Goal: Find contact information: Find contact information

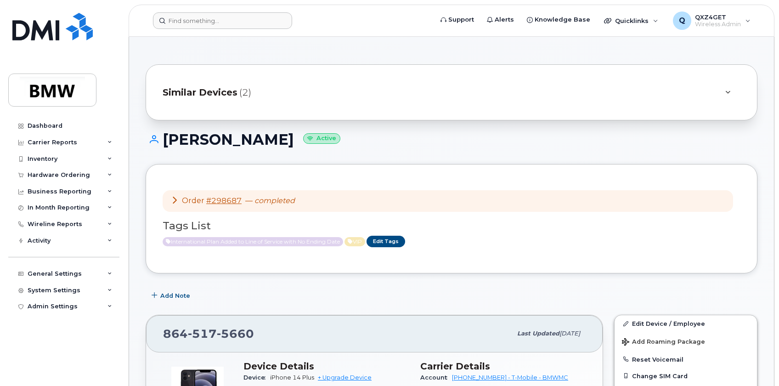
scroll to position [83, 0]
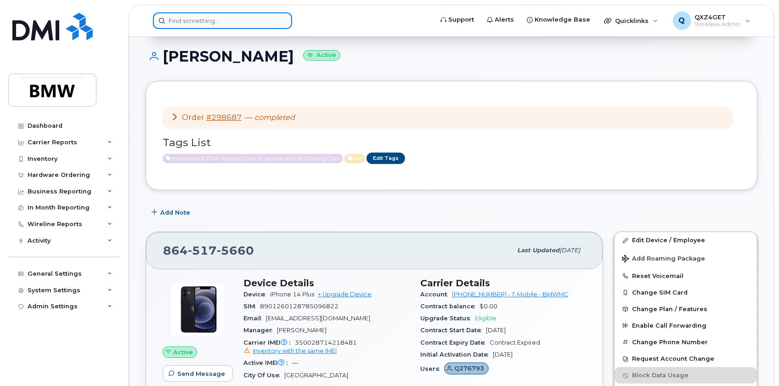
click at [214, 20] on input at bounding box center [222, 20] width 139 height 17
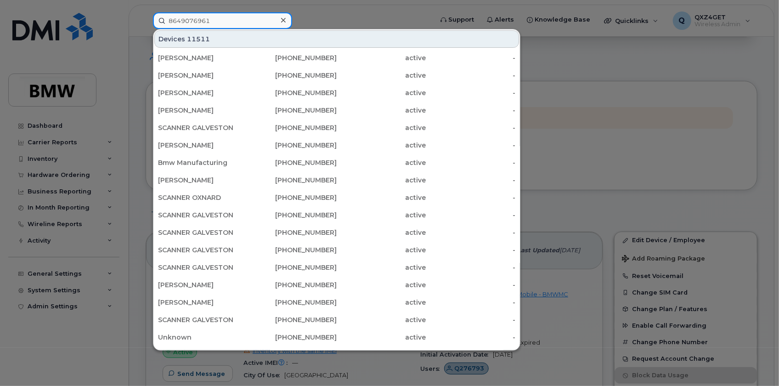
type input "8649076961"
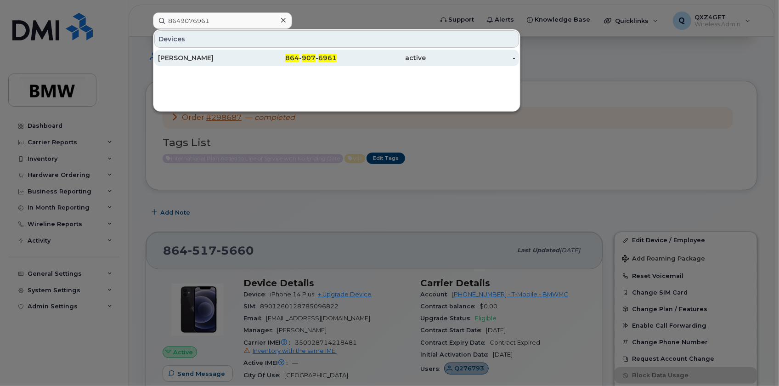
click at [181, 59] on div "[PERSON_NAME]" at bounding box center [203, 57] width 90 height 9
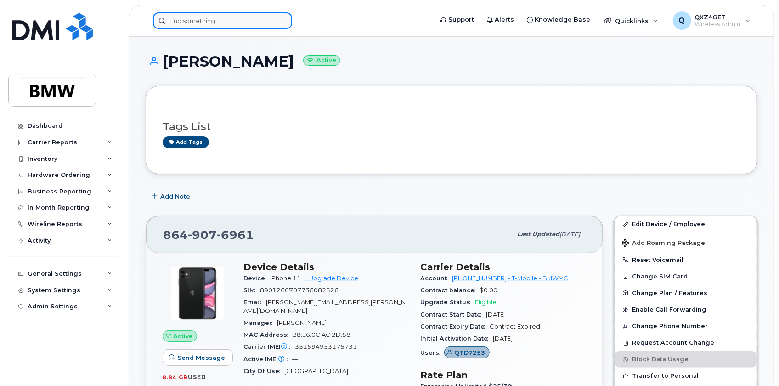
click at [193, 22] on input at bounding box center [222, 20] width 139 height 17
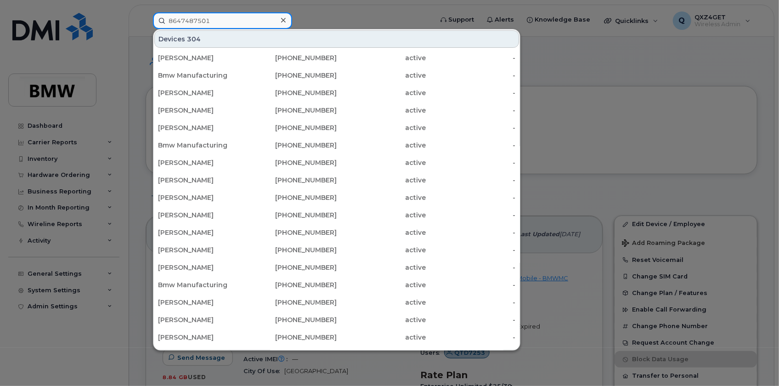
type input "8647487501"
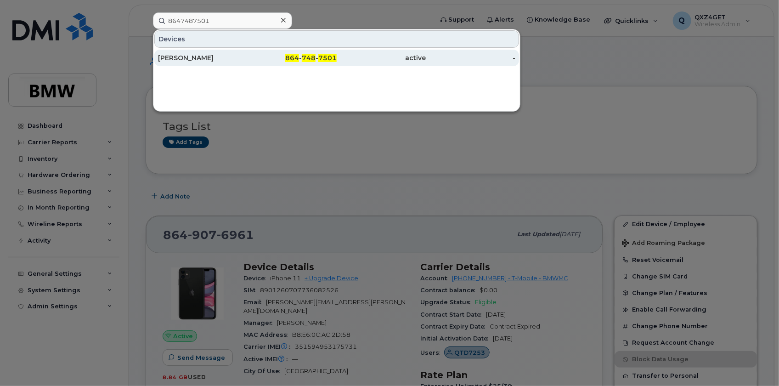
click at [197, 57] on div "Nicolas Adams" at bounding box center [203, 57] width 90 height 9
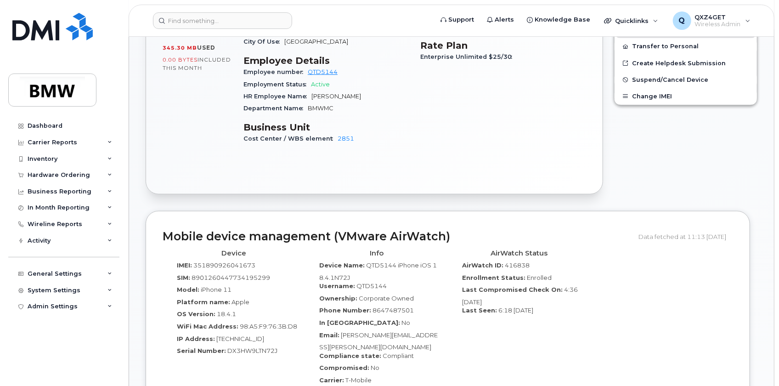
scroll to position [459, 0]
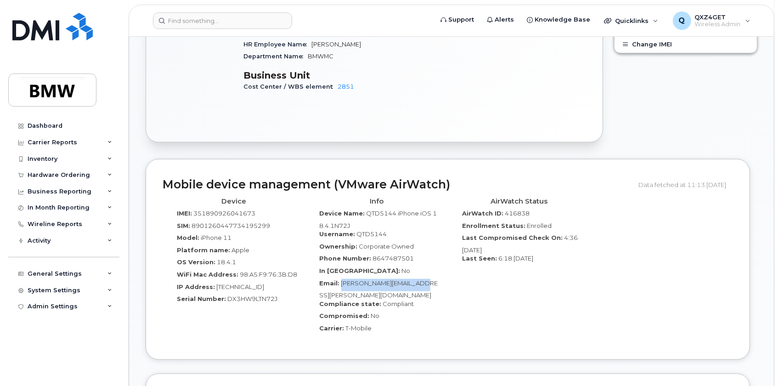
drag, startPoint x: 435, startPoint y: 275, endPoint x: 342, endPoint y: 278, distance: 93.2
click at [342, 279] on div "Email: Nicolas.Adams@bmwmc.com" at bounding box center [376, 289] width 129 height 21
copy span "Nicolas.Adams@bmwmc.com"
click at [243, 13] on input at bounding box center [222, 20] width 139 height 17
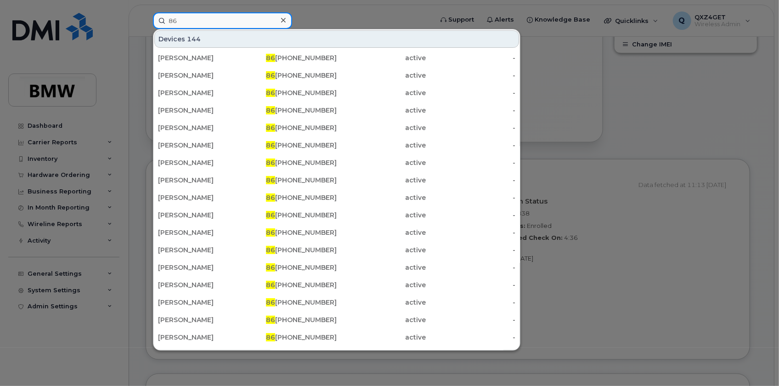
type input "8"
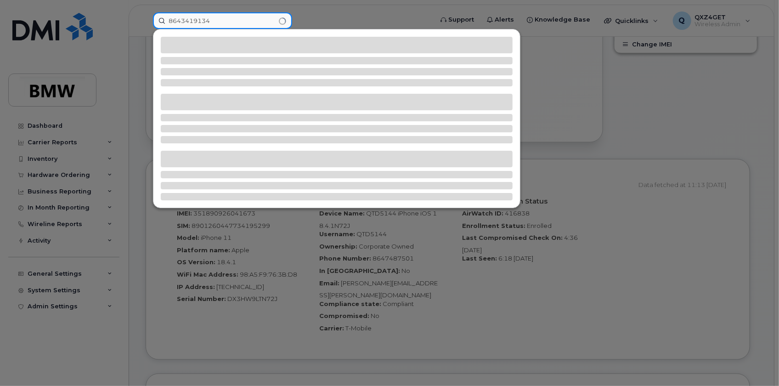
type input "8643419134"
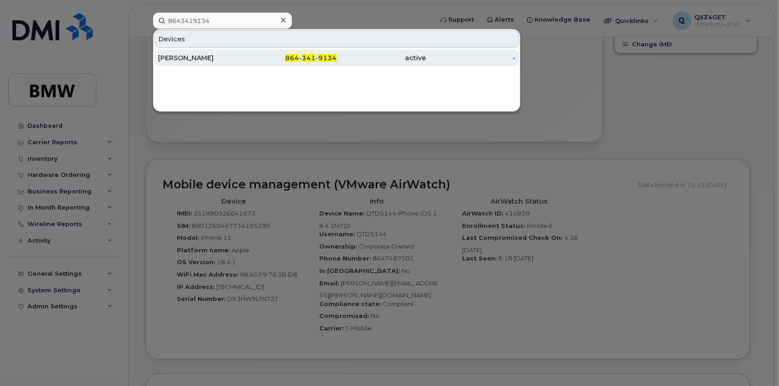
click at [182, 59] on div "Brian Adkins" at bounding box center [203, 57] width 90 height 9
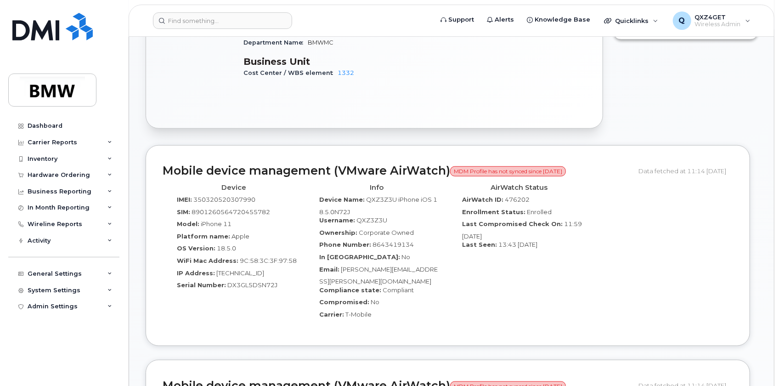
scroll to position [409, 0]
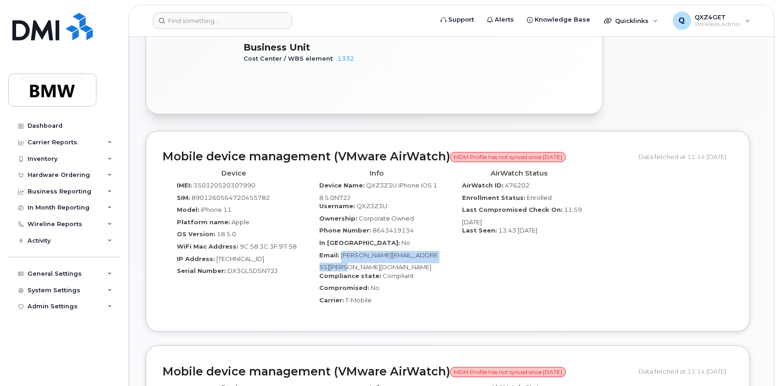
drag, startPoint x: 342, startPoint y: 246, endPoint x: 412, endPoint y: 255, distance: 71.3
click at [412, 255] on div "Email: Brian.Adkins@partner.bmwgroup.com" at bounding box center [376, 261] width 129 height 21
copy span "Brian.Adkins@partner.bmwgroup.com"
click at [213, 24] on input at bounding box center [222, 20] width 139 height 17
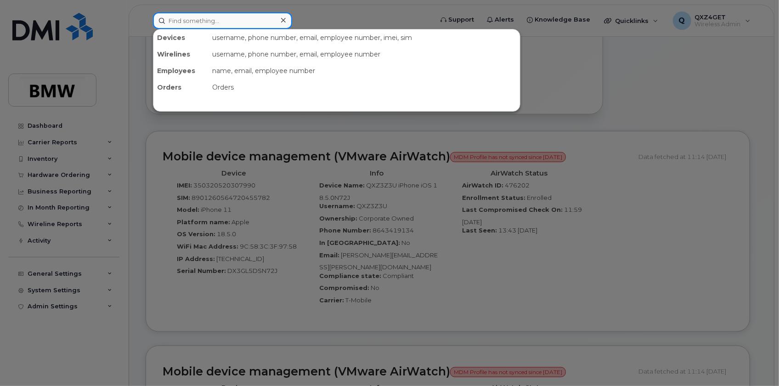
drag, startPoint x: 211, startPoint y: 14, endPoint x: 220, endPoint y: 19, distance: 10.1
click at [211, 14] on input at bounding box center [222, 20] width 139 height 17
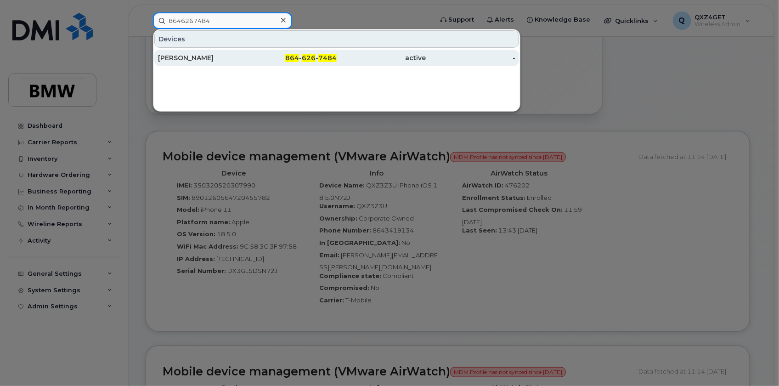
type input "8646267484"
click at [164, 58] on div "Elizabeth Adams" at bounding box center [203, 57] width 90 height 9
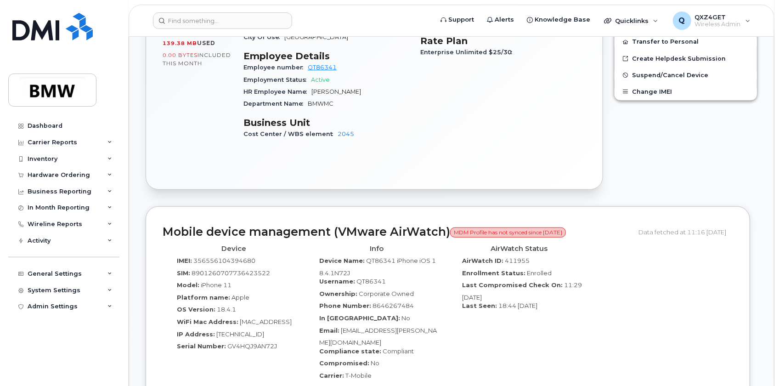
scroll to position [376, 0]
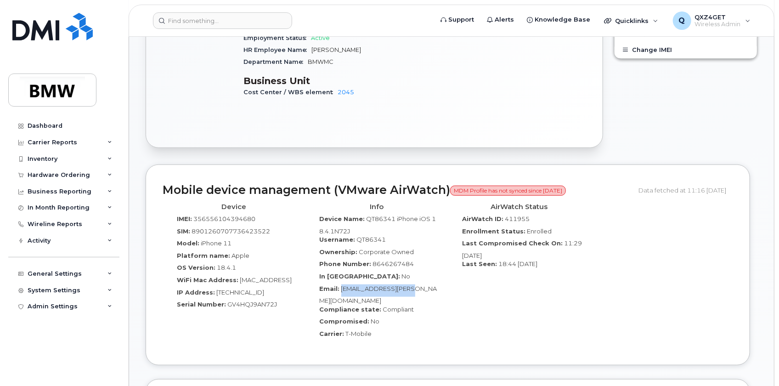
drag, startPoint x: 432, startPoint y: 283, endPoint x: 353, endPoint y: 282, distance: 79.0
click at [341, 284] on div "Email: Hope.Adams@bmwmc.com" at bounding box center [376, 294] width 129 height 21
copy span "Hope.Adams@bmwmc.com"
click at [197, 20] on input at bounding box center [222, 20] width 139 height 17
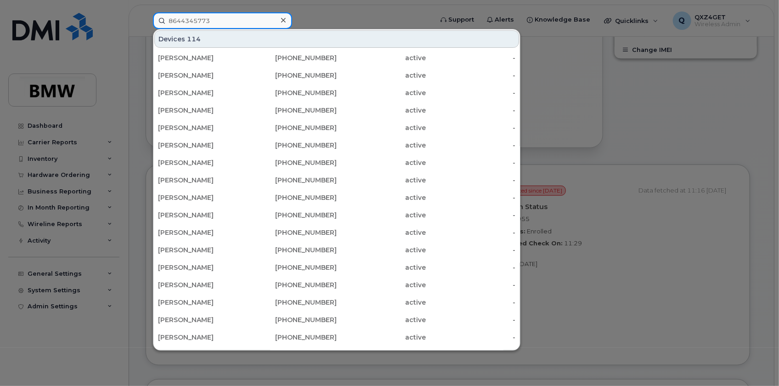
type input "8644345773"
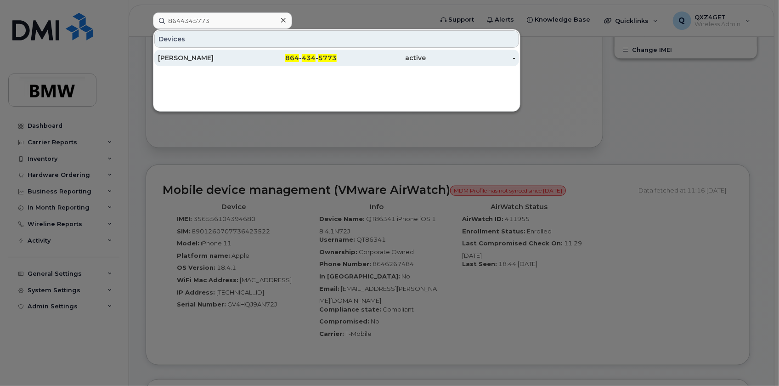
click at [172, 59] on div "Phylicia Adams" at bounding box center [203, 57] width 90 height 9
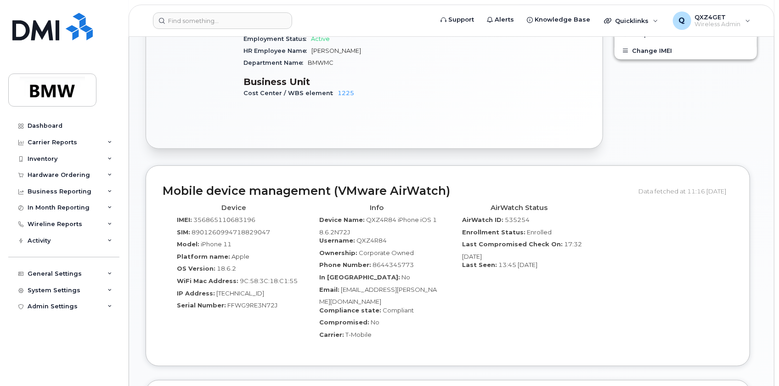
scroll to position [376, 0]
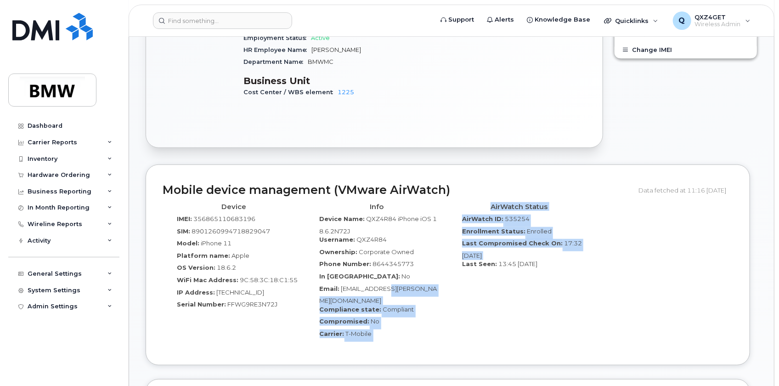
drag, startPoint x: 454, startPoint y: 280, endPoint x: 381, endPoint y: 280, distance: 72.5
click at [381, 280] on div "Device IMEI: [TECHNICAL_ID] SIM: [TECHNICAL_ID] Model: iPhone 11 Platform name:…" at bounding box center [448, 274] width 570 height 150
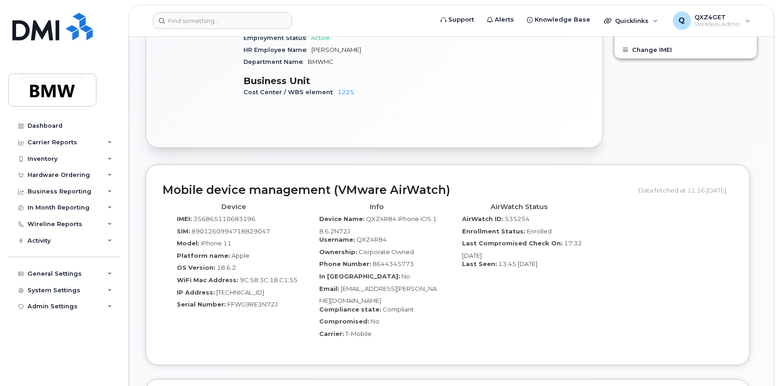
click at [475, 286] on div "AirWatch Status AirWatch ID: 535254 Enrollment Status: Enrolled Last Compromise…" at bounding box center [519, 274] width 143 height 150
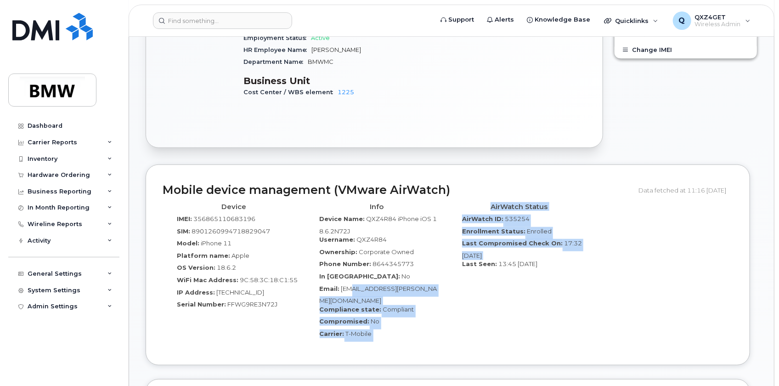
drag, startPoint x: 451, startPoint y: 280, endPoint x: 352, endPoint y: 279, distance: 99.2
click at [352, 279] on div "Device IMEI: [TECHNICAL_ID] SIM: [TECHNICAL_ID] Model: iPhone 11 Platform name:…" at bounding box center [448, 274] width 570 height 150
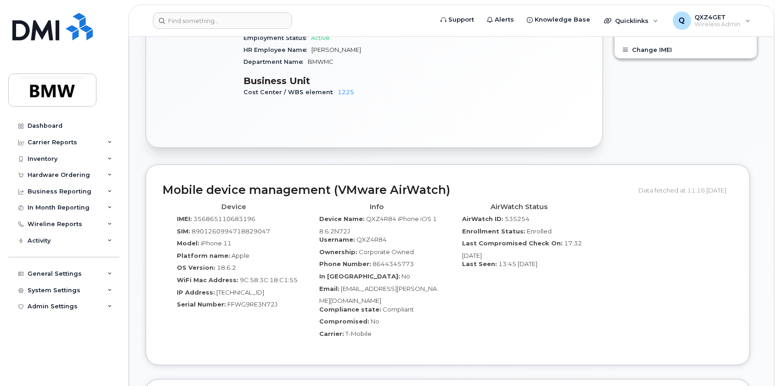
drag, startPoint x: 477, startPoint y: 291, endPoint x: 461, endPoint y: 284, distance: 17.7
click at [477, 291] on div "AirWatch Status AirWatch ID: 535254 Enrollment Status: Enrolled Last Compromise…" at bounding box center [519, 274] width 143 height 150
drag, startPoint x: 444, startPoint y: 278, endPoint x: 341, endPoint y: 278, distance: 103.7
click at [341, 278] on div "Info Device Name: QXZ4R84 iPhone iOS 18.6.2N72J Username: QXZ4R84 Ownership: Co…" at bounding box center [376, 274] width 143 height 150
copy span "Phylicia.Adams@bmwmcext.com"
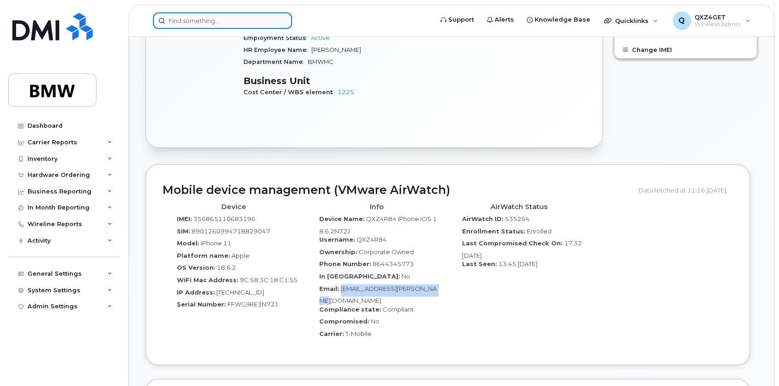
click at [196, 25] on input at bounding box center [222, 20] width 139 height 17
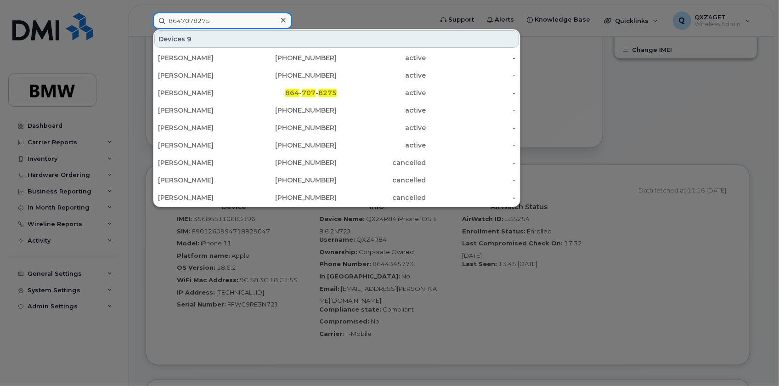
type input "8647078275"
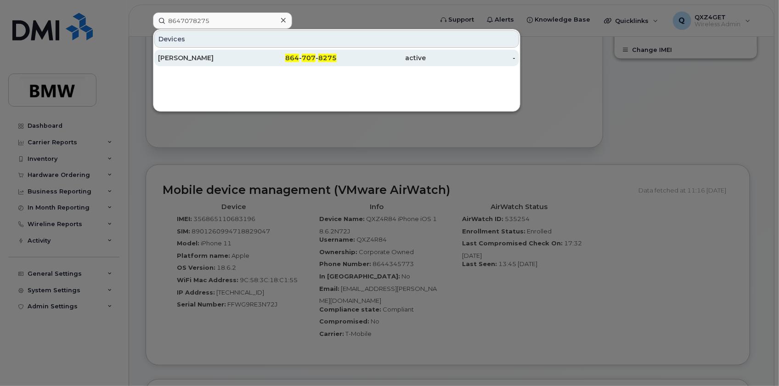
click at [169, 57] on div "Sarina Abee" at bounding box center [203, 57] width 90 height 9
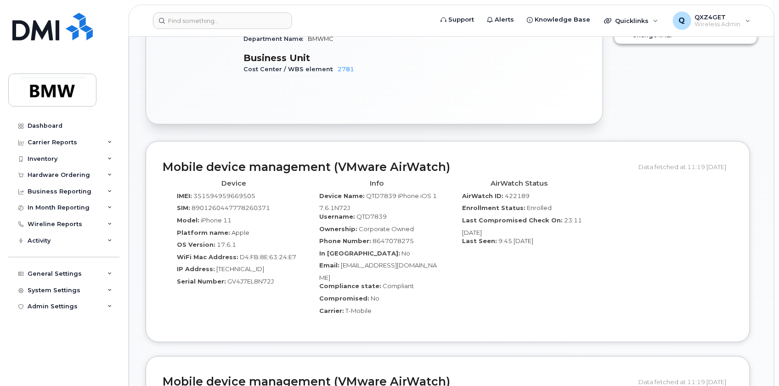
scroll to position [409, 0]
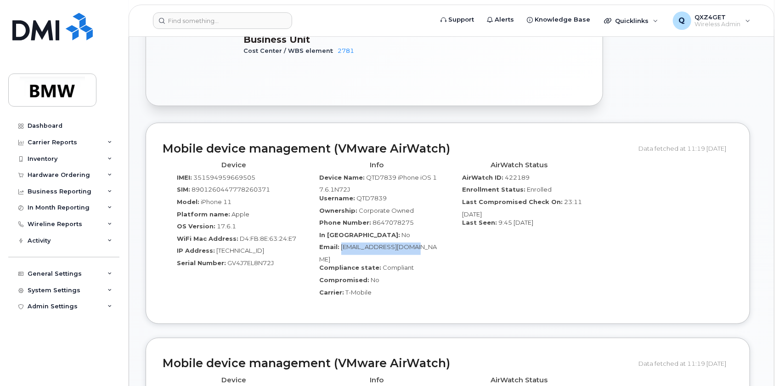
drag, startPoint x: 426, startPoint y: 247, endPoint x: 342, endPoint y: 247, distance: 84.0
click at [341, 247] on div "Email: [EMAIL_ADDRESS][DOMAIN_NAME]" at bounding box center [376, 252] width 129 height 21
copy span "[EMAIL_ADDRESS][DOMAIN_NAME]"
click at [189, 22] on input at bounding box center [222, 20] width 139 height 17
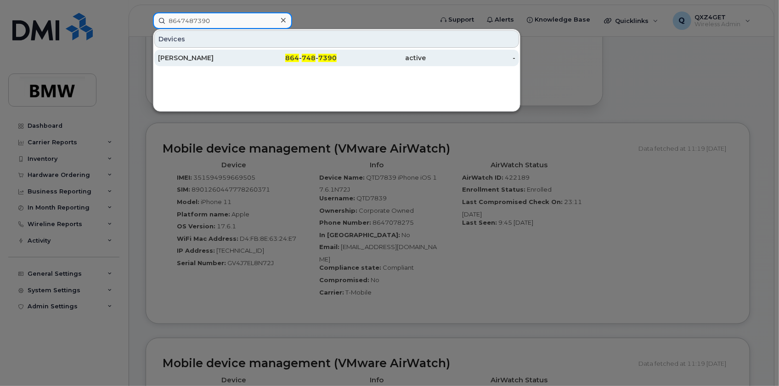
type input "8647487390"
click at [196, 57] on div "Tavaris Alexander" at bounding box center [203, 57] width 90 height 9
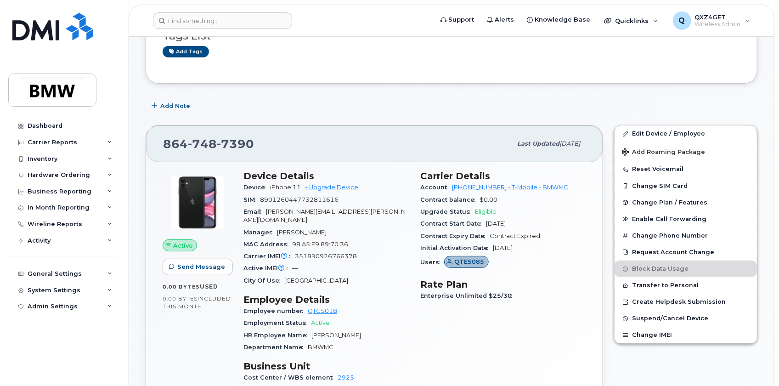
scroll to position [125, 0]
drag, startPoint x: 372, startPoint y: 212, endPoint x: 267, endPoint y: 212, distance: 105.6
click at [267, 212] on div "Email tavaris.alexander@bmwmc.com" at bounding box center [326, 217] width 166 height 21
copy span "tavaris.alexander@bmwmc.com"
click at [238, 6] on header "Support Alerts Knowledge Base Quicklinks Suspend / Cancel Device Change SIM Car…" at bounding box center [451, 21] width 645 height 32
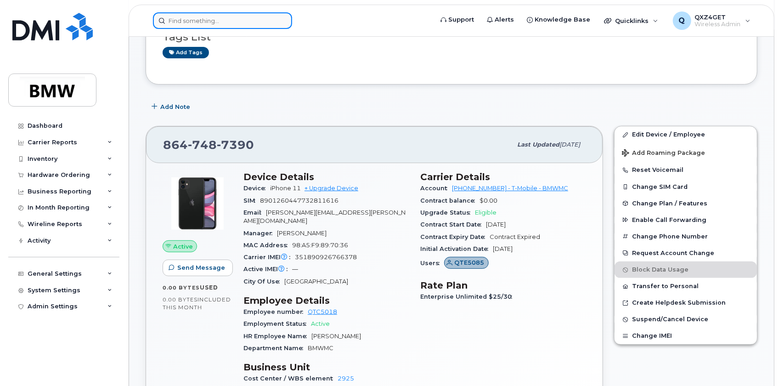
click at [238, 20] on input at bounding box center [222, 20] width 139 height 17
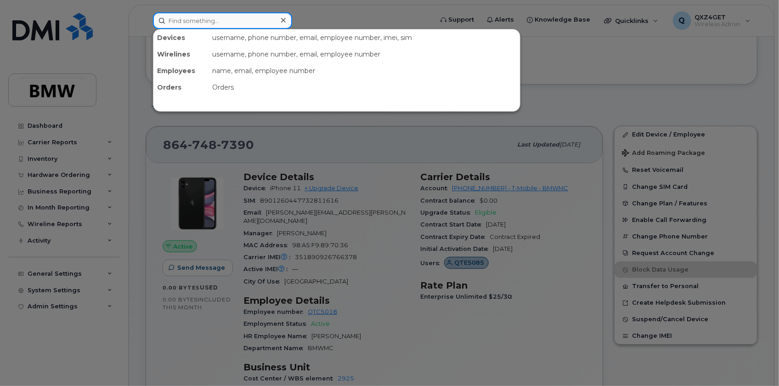
click at [204, 16] on input at bounding box center [222, 20] width 139 height 17
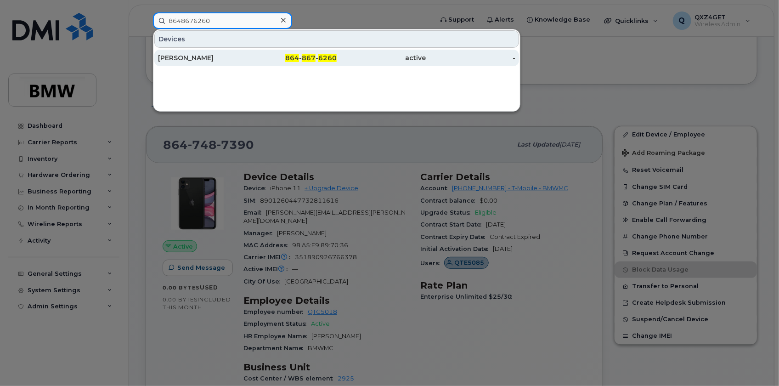
type input "8648676260"
click at [183, 56] on div "Zaid Ahmad" at bounding box center [203, 57] width 90 height 9
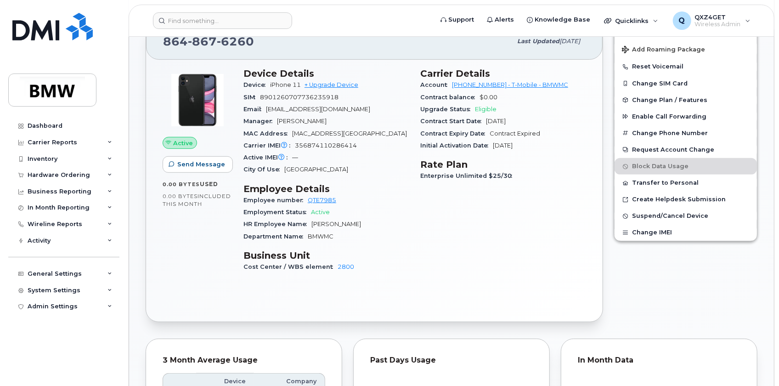
scroll to position [208, 0]
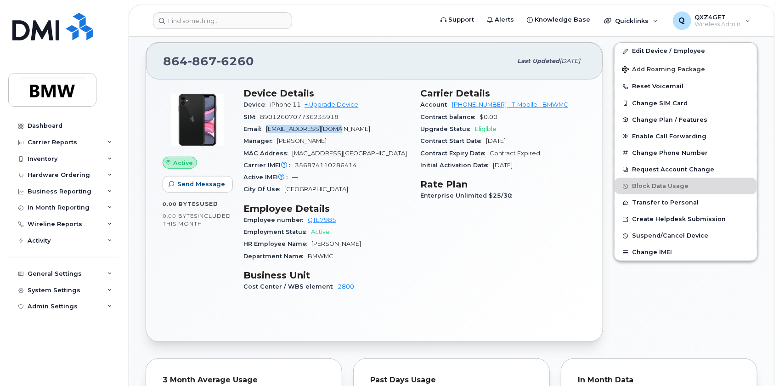
drag, startPoint x: 350, startPoint y: 128, endPoint x: 268, endPoint y: 129, distance: 82.2
click at [268, 129] on div "Email [EMAIL_ADDRESS][DOMAIN_NAME]" at bounding box center [326, 129] width 166 height 12
copy span "[EMAIL_ADDRESS][DOMAIN_NAME]"
click at [213, 18] on input at bounding box center [222, 20] width 139 height 17
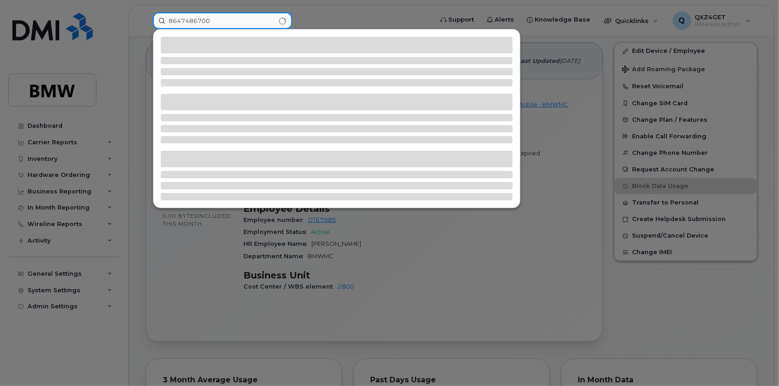
type input "8647486700"
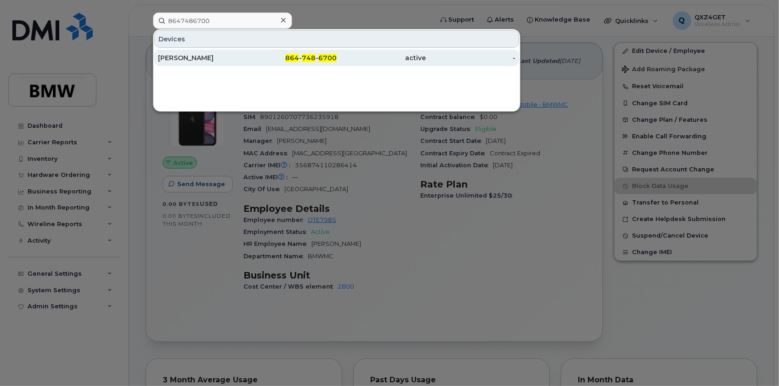
click at [204, 61] on div "[PERSON_NAME]" at bounding box center [203, 57] width 90 height 9
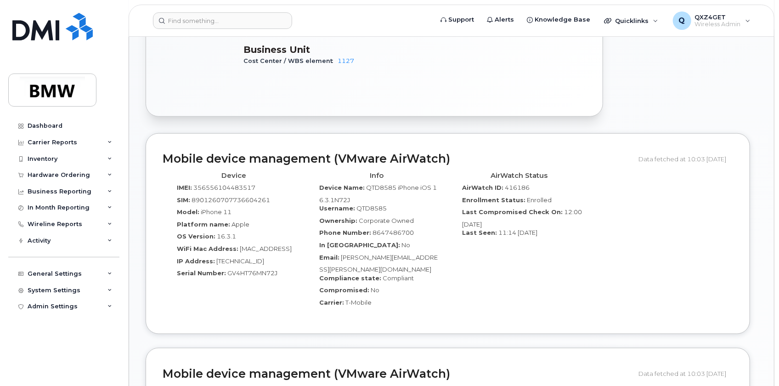
scroll to position [409, 0]
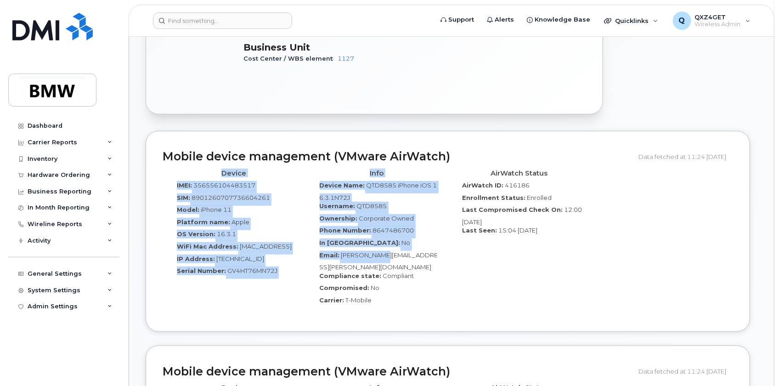
drag, startPoint x: 339, startPoint y: 245, endPoint x: 379, endPoint y: 248, distance: 40.0
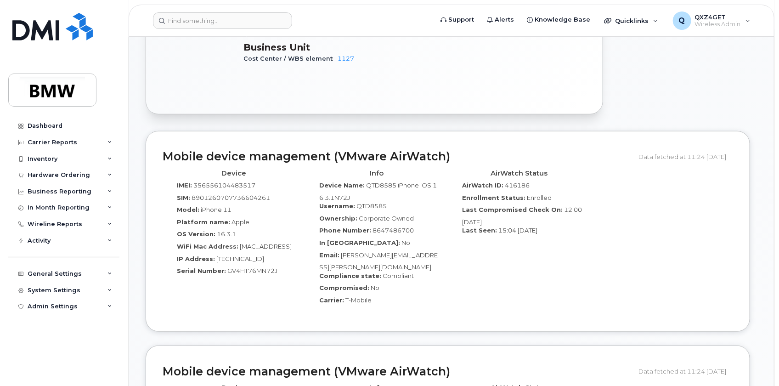
drag, startPoint x: 422, startPoint y: 254, endPoint x: 386, endPoint y: 251, distance: 35.9
click at [422, 254] on div "Email: Nicholas.Acquavella@bmwmc.com" at bounding box center [376, 261] width 129 height 21
drag, startPoint x: 340, startPoint y: 244, endPoint x: 354, endPoint y: 254, distance: 17.6
click at [354, 254] on div "Email: Nicholas.Acquavella@bmwmc.com" at bounding box center [376, 261] width 129 height 21
copy span "Nicholas.Acquavella@bmwmc.com"
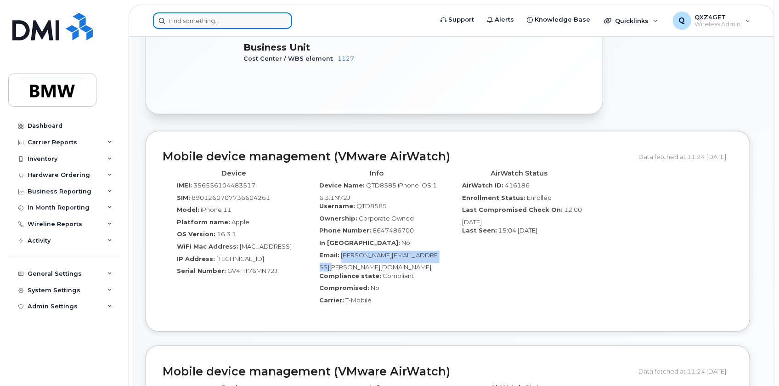
click at [234, 20] on input at bounding box center [222, 20] width 139 height 17
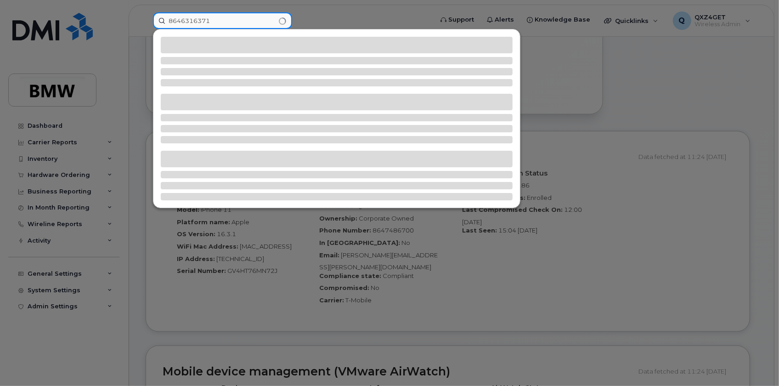
type input "8646316371"
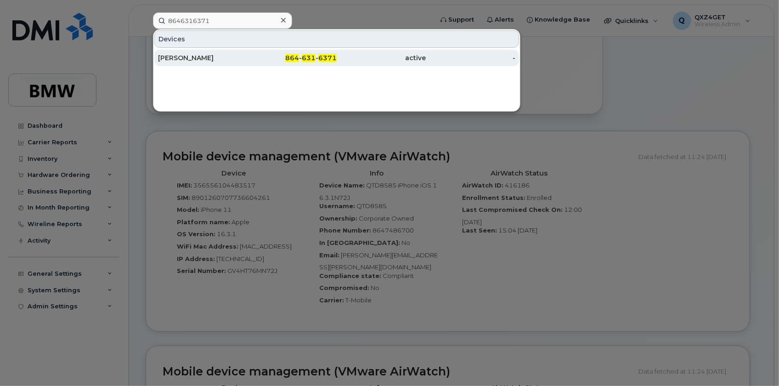
click at [181, 56] on div "Kevin Acosta Rivera" at bounding box center [203, 57] width 90 height 9
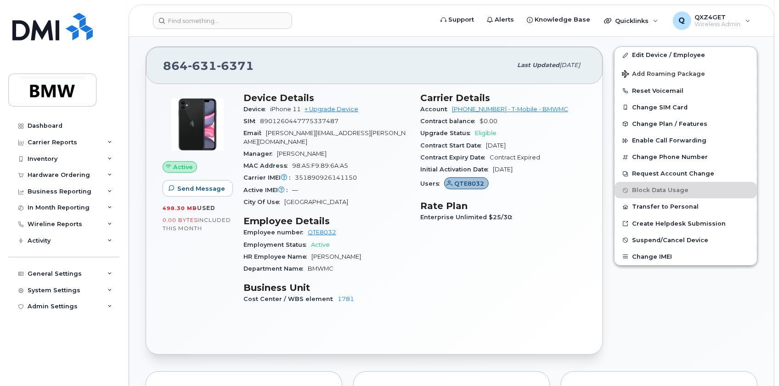
scroll to position [167, 0]
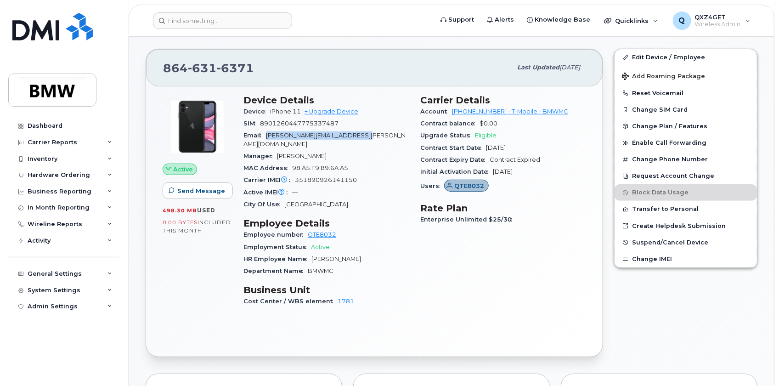
drag, startPoint x: 370, startPoint y: 134, endPoint x: 267, endPoint y: 135, distance: 102.8
click at [267, 135] on div "Email [PERSON_NAME][EMAIL_ADDRESS][PERSON_NAME][DOMAIN_NAME]" at bounding box center [326, 139] width 166 height 21
copy span "[PERSON_NAME][EMAIL_ADDRESS][PERSON_NAME][DOMAIN_NAME]"
click at [219, 28] on input at bounding box center [222, 20] width 139 height 17
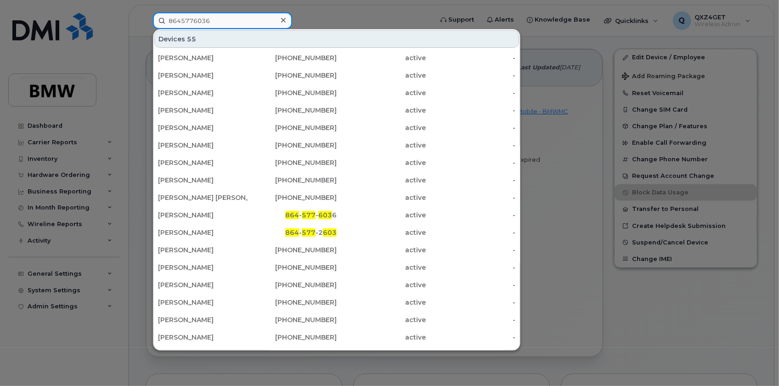
type input "8645776036"
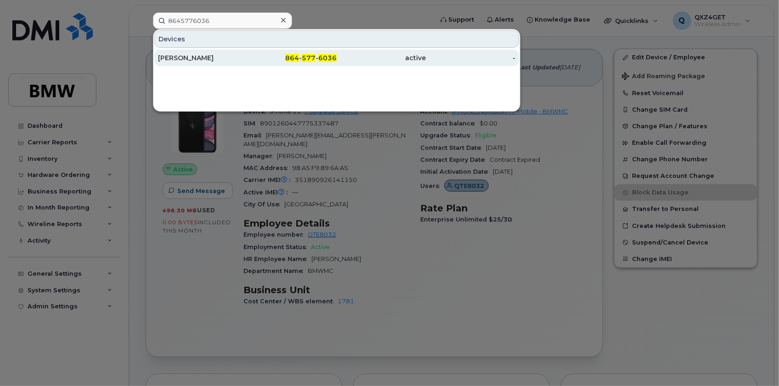
click at [179, 59] on div "[PERSON_NAME]" at bounding box center [203, 57] width 90 height 9
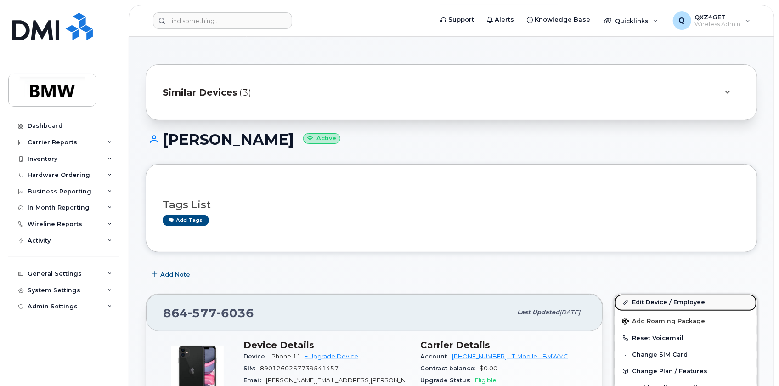
click at [664, 300] on link "Edit Device / Employee" at bounding box center [685, 302] width 142 height 17
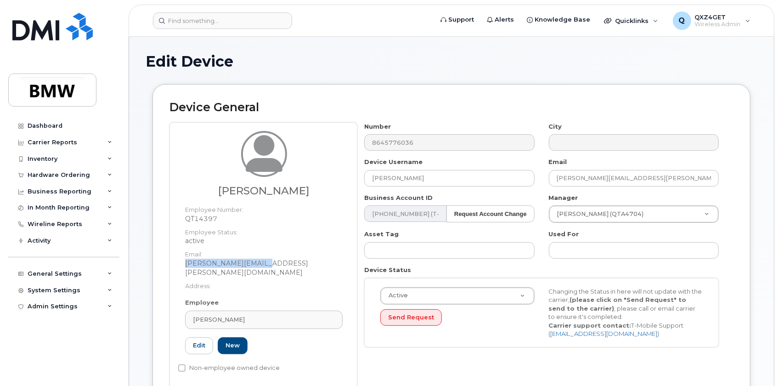
drag, startPoint x: 290, startPoint y: 265, endPoint x: 185, endPoint y: 264, distance: 104.7
click at [185, 264] on dd "[PERSON_NAME][EMAIL_ADDRESS][PERSON_NAME][DOMAIN_NAME]" at bounding box center [263, 267] width 157 height 18
copy dd "[PERSON_NAME][EMAIL_ADDRESS][PERSON_NAME][DOMAIN_NAME]"
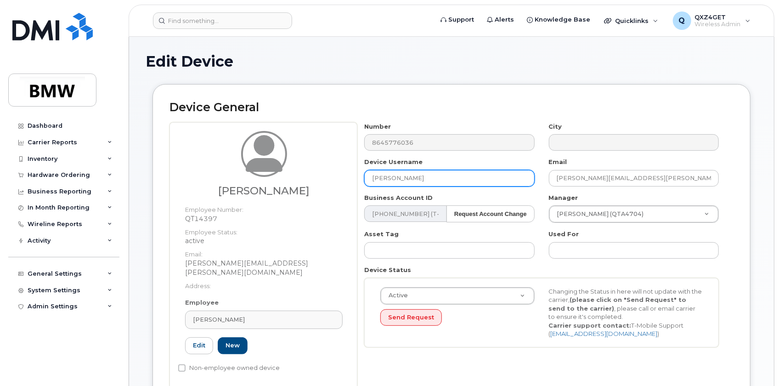
drag, startPoint x: 409, startPoint y: 177, endPoint x: 355, endPoint y: 175, distance: 54.2
click at [353, 176] on div "[PERSON_NAME] Employee Number: QT14397 Employee Status: active Email: [PERSON_N…" at bounding box center [451, 255] width 564 height 267
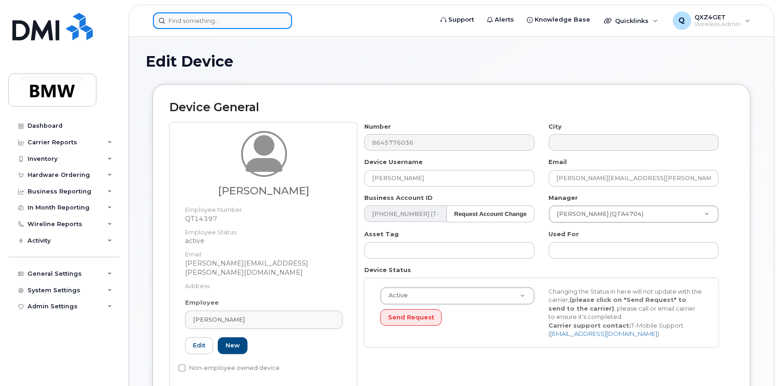
click at [221, 20] on input at bounding box center [222, 20] width 139 height 17
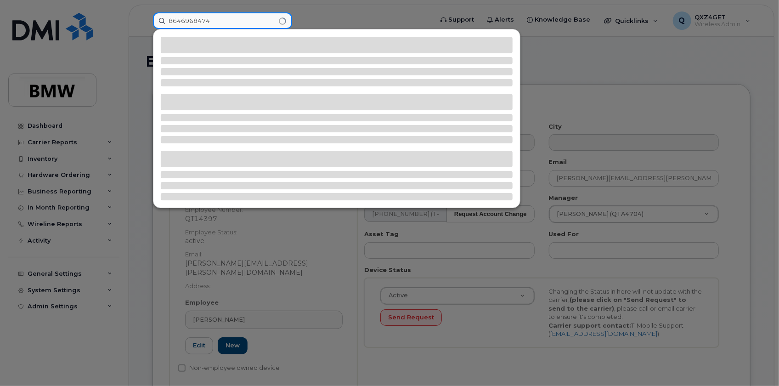
type input "8646968474"
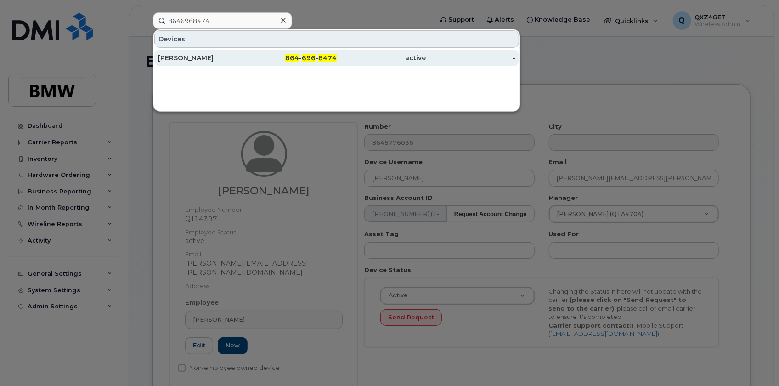
click at [177, 56] on div "[PERSON_NAME]" at bounding box center [203, 57] width 90 height 9
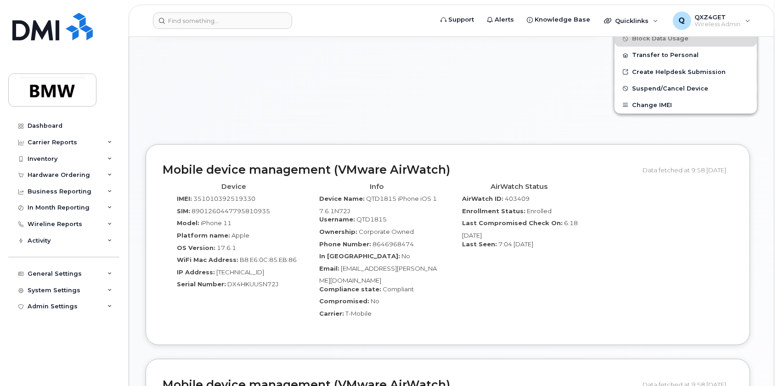
scroll to position [325, 0]
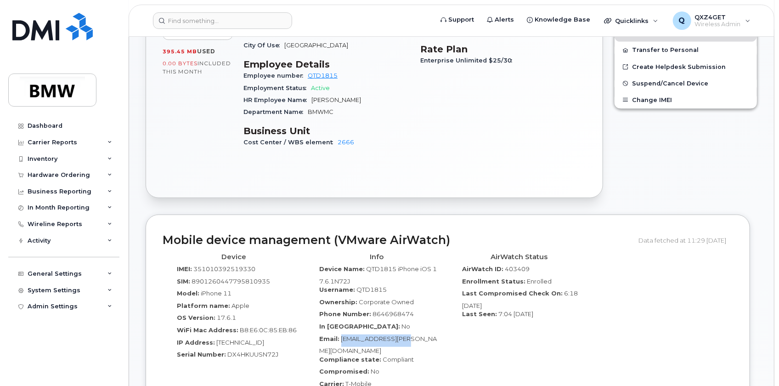
drag, startPoint x: 417, startPoint y: 331, endPoint x: 340, endPoint y: 331, distance: 77.6
click at [340, 334] on div "Email: [EMAIL_ADDRESS][PERSON_NAME][DOMAIN_NAME]" at bounding box center [376, 344] width 129 height 21
copy span "[EMAIL_ADDRESS][PERSON_NAME][DOMAIN_NAME]"
